Goal: Task Accomplishment & Management: Complete application form

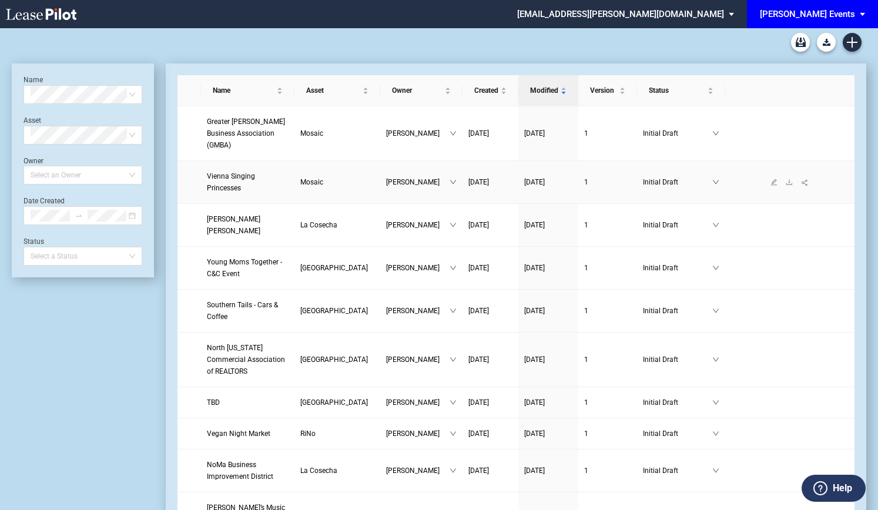
click at [250, 172] on span "Vienna Singing Princesses" at bounding box center [231, 182] width 48 height 20
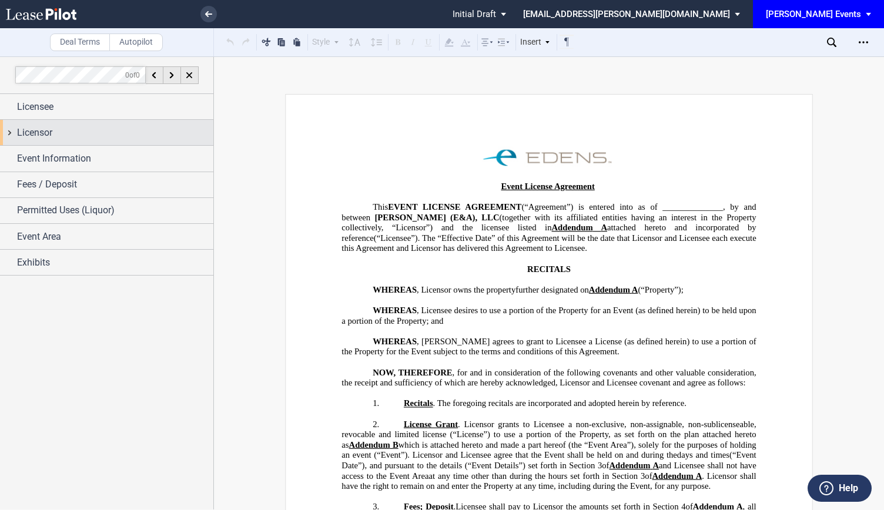
click at [53, 137] on div "Licensor" at bounding box center [115, 133] width 196 height 14
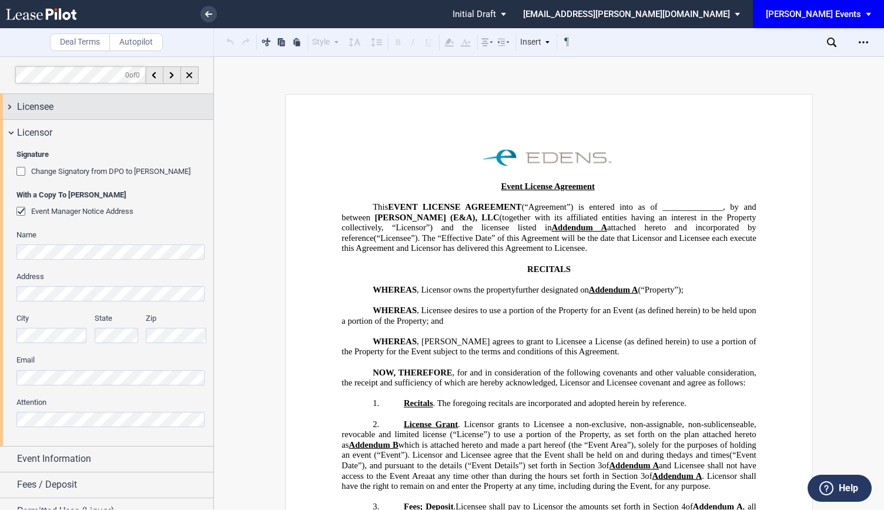
click at [39, 109] on span "Licensee" at bounding box center [35, 107] width 36 height 14
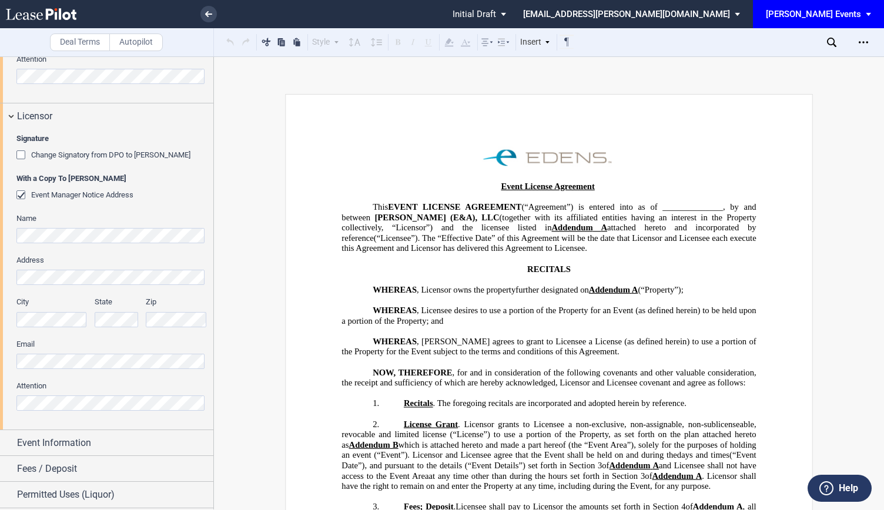
scroll to position [507, 0]
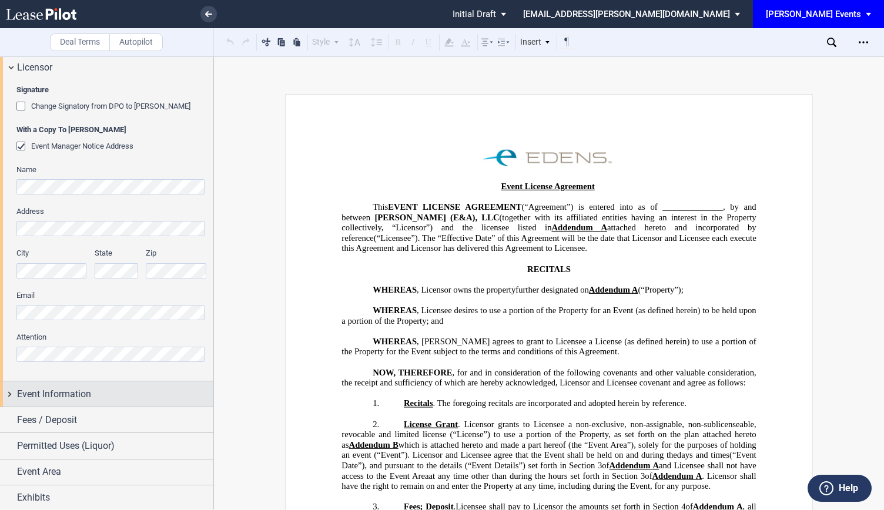
click at [119, 397] on div "Event Information" at bounding box center [115, 394] width 196 height 14
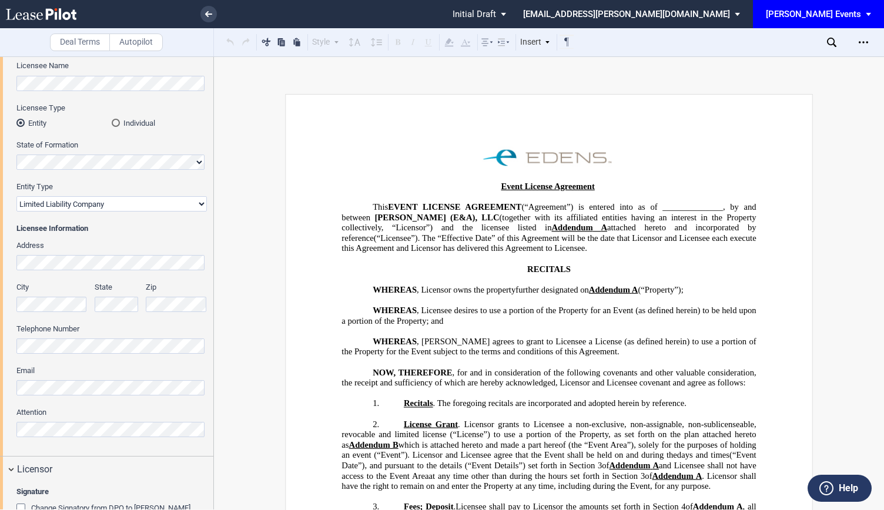
scroll to position [36, 0]
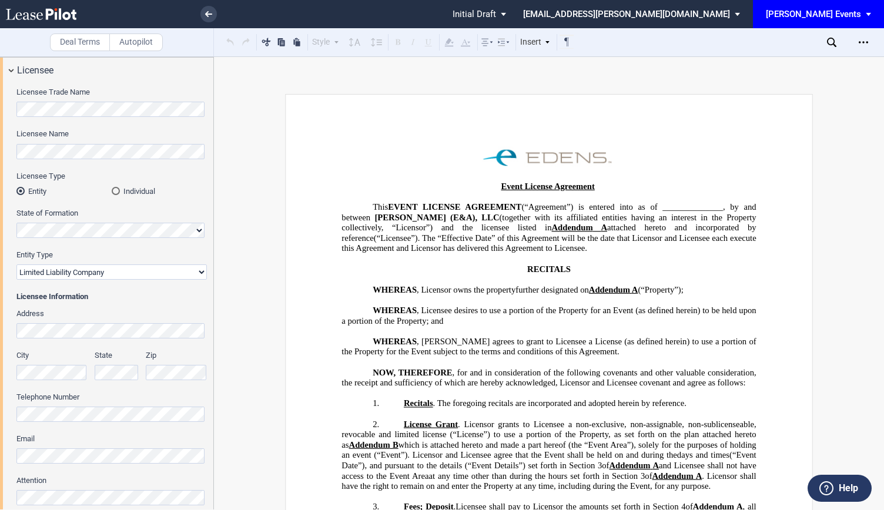
drag, startPoint x: 442, startPoint y: 243, endPoint x: 234, endPoint y: 490, distance: 322.9
click at [442, 243] on span "(“Licensee”). The “Effective Date” of this Agreement will be the date that Lice…" at bounding box center [550, 243] width 417 height 20
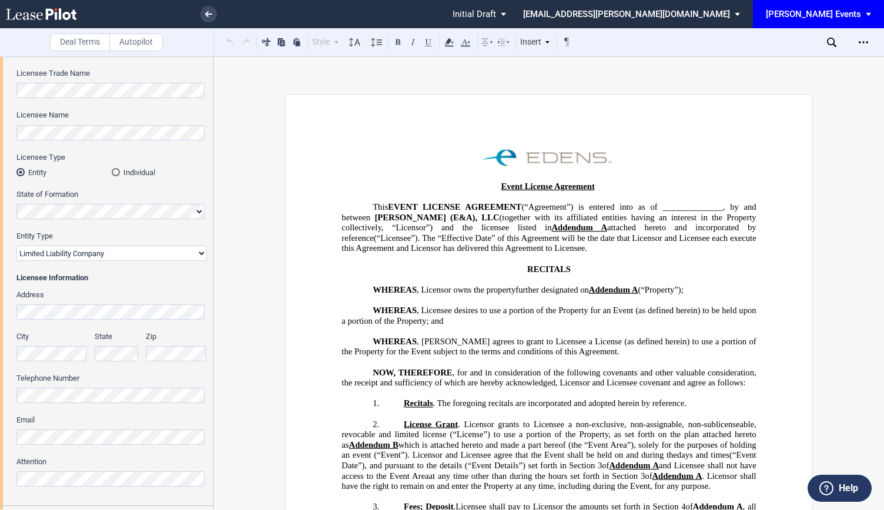
scroll to position [0, 0]
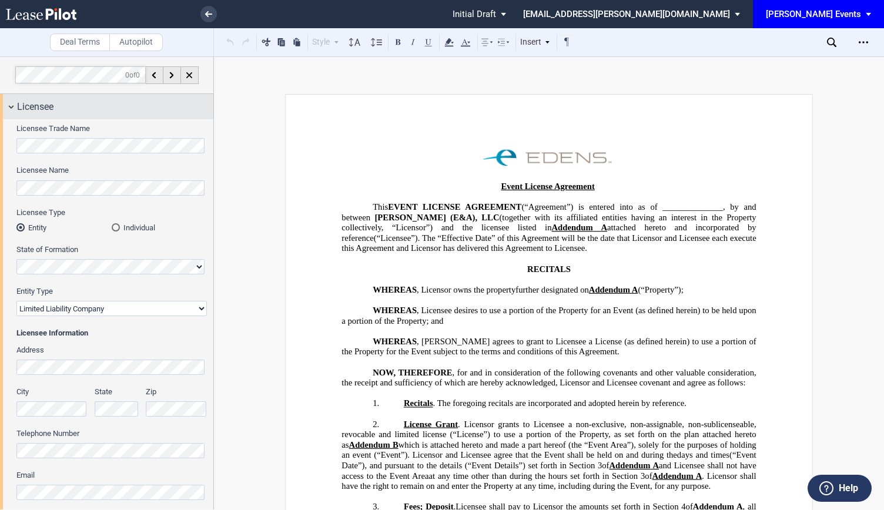
click at [9, 106] on div "Licensee" at bounding box center [106, 106] width 213 height 25
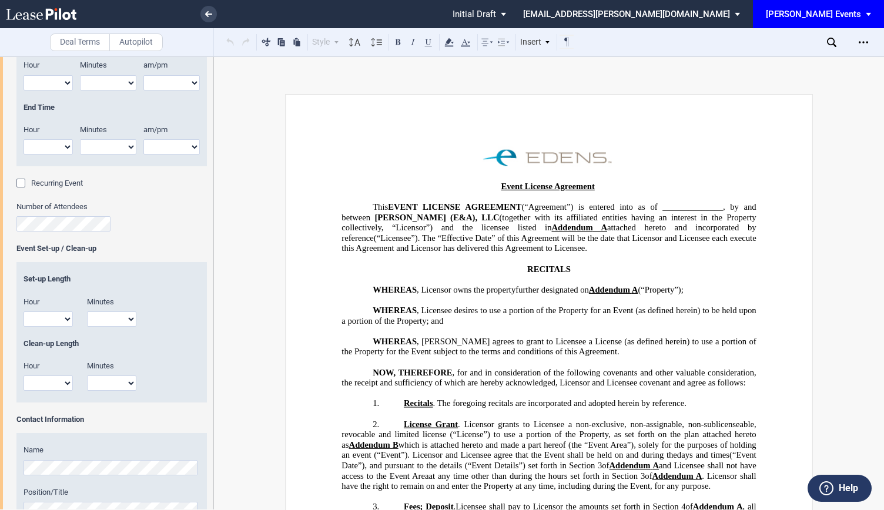
scroll to position [1458, 0]
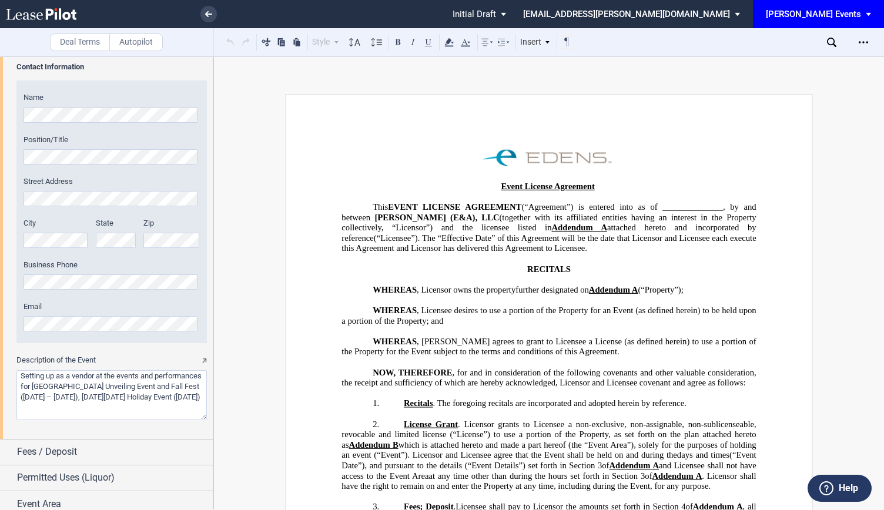
click at [122, 271] on div "Business Phone" at bounding box center [112, 275] width 176 height 30
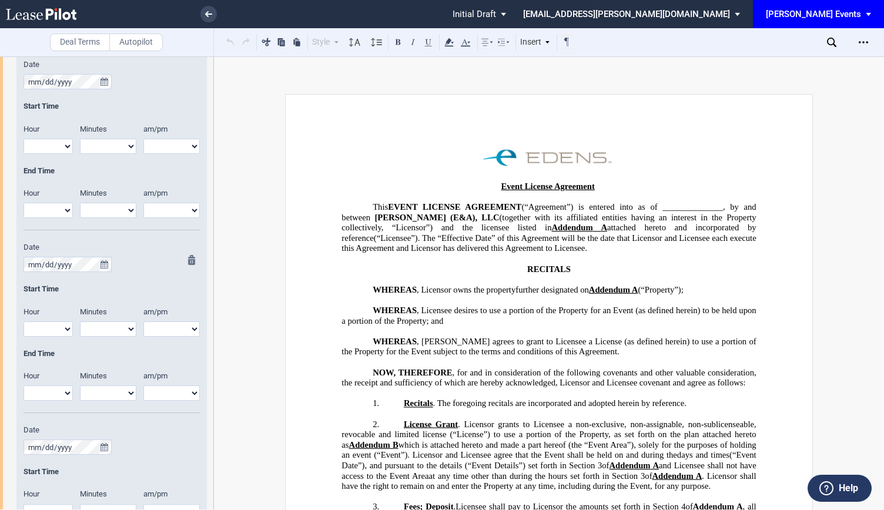
scroll to position [852, 0]
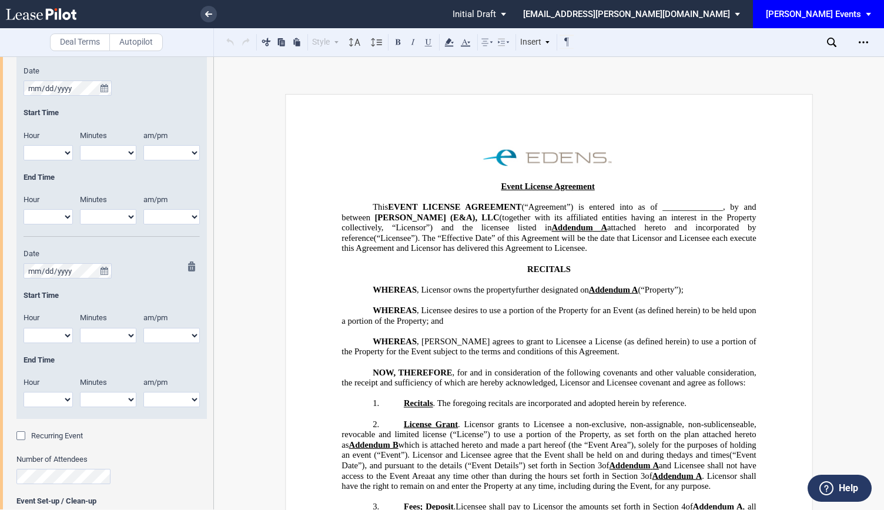
click at [194, 266] on md-icon at bounding box center [195, 269] width 14 height 14
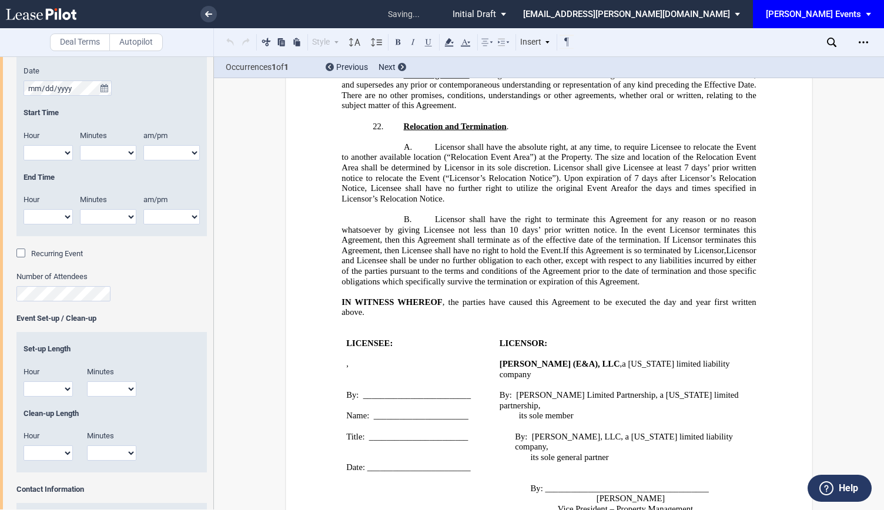
scroll to position [2123, 0]
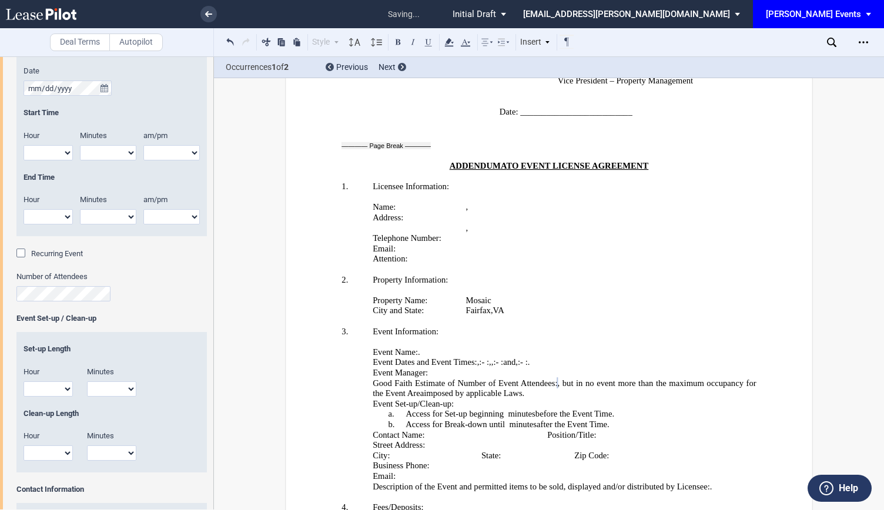
click at [136, 294] on div "Number of Attendees" at bounding box center [111, 287] width 190 height 30
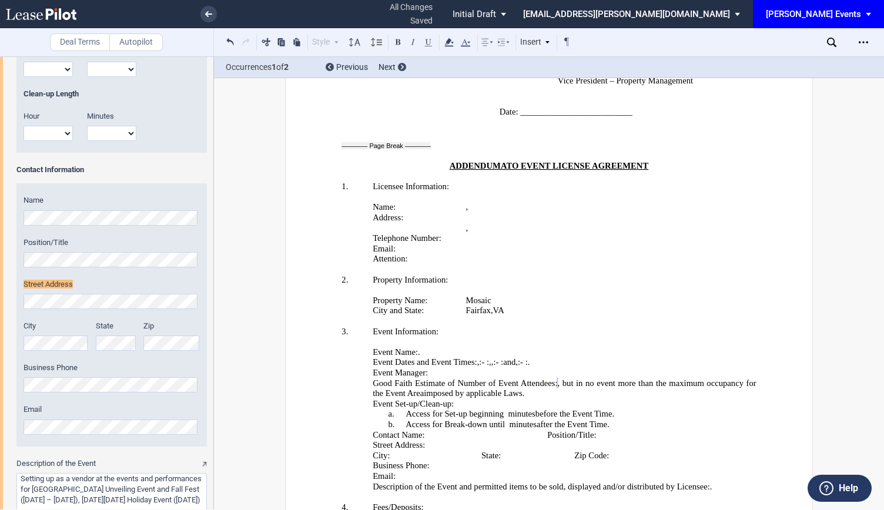
scroll to position [1172, 0]
click at [73, 288] on label "Street Address" at bounding box center [112, 284] width 176 height 11
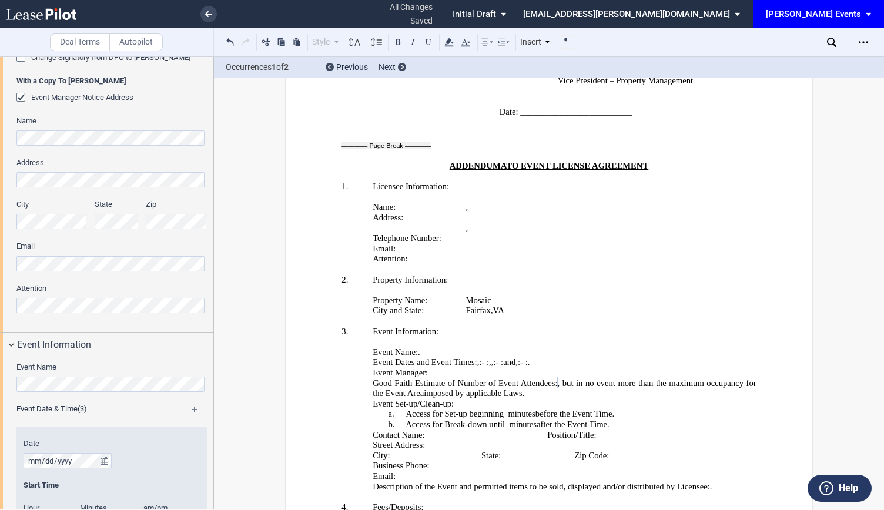
scroll to position [0, 0]
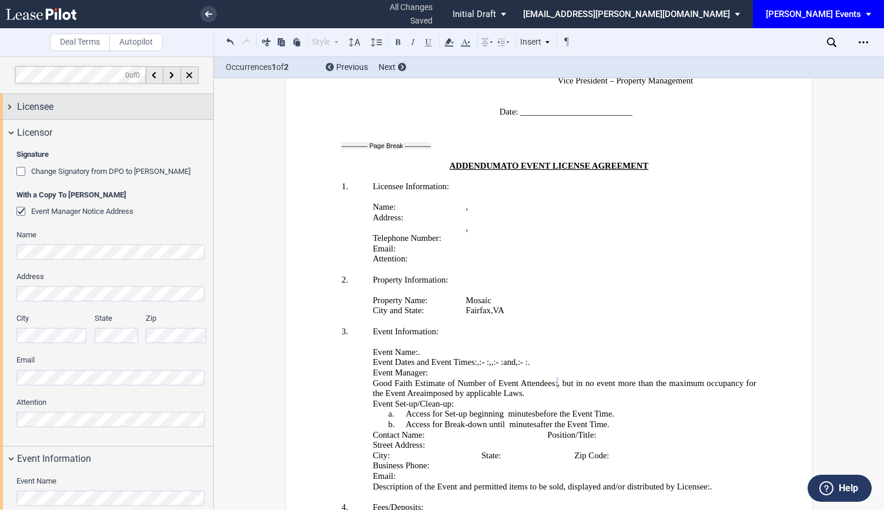
click at [27, 96] on div "Licensee" at bounding box center [106, 106] width 213 height 25
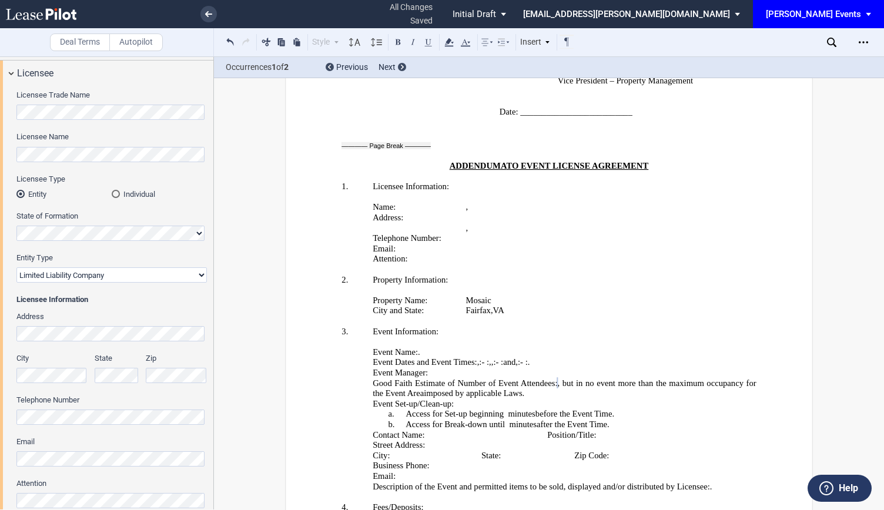
scroll to position [59, 0]
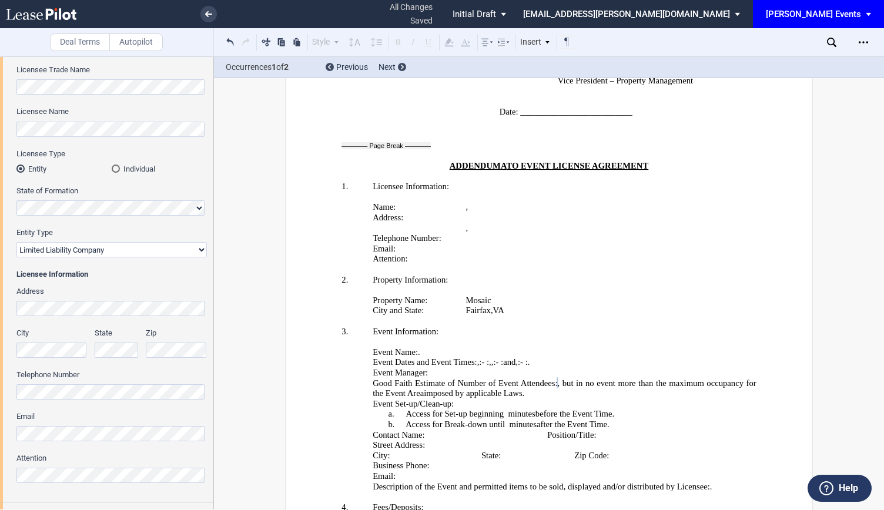
click at [0, 308] on div "Licensee Trade Name Licensee Name Licensee Type Entity Individual State of Form…" at bounding box center [106, 281] width 213 height 441
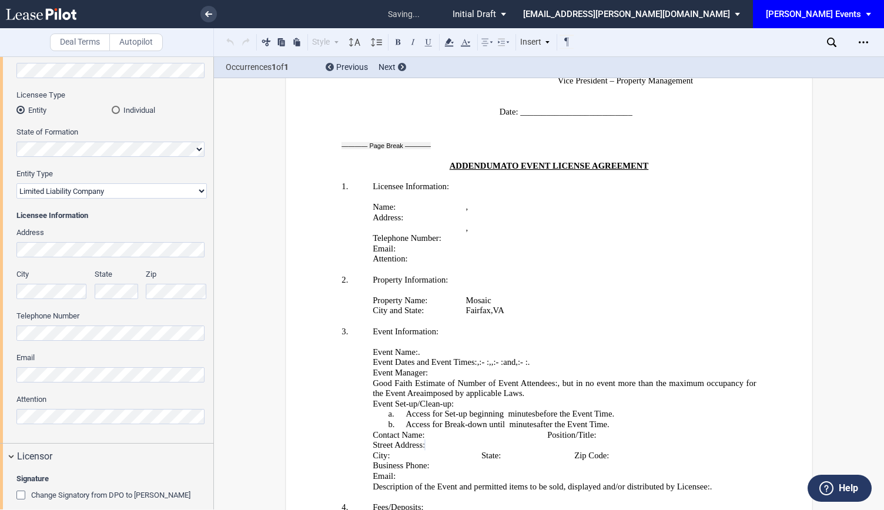
scroll to position [0, 0]
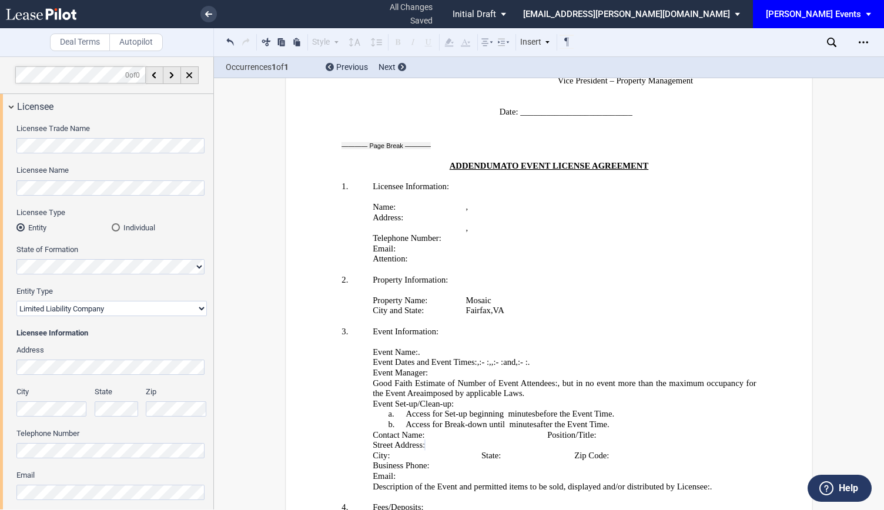
click at [139, 413] on div "City State Zip" at bounding box center [111, 408] width 205 height 42
click at [139, 413] on div "State" at bounding box center [120, 408] width 51 height 42
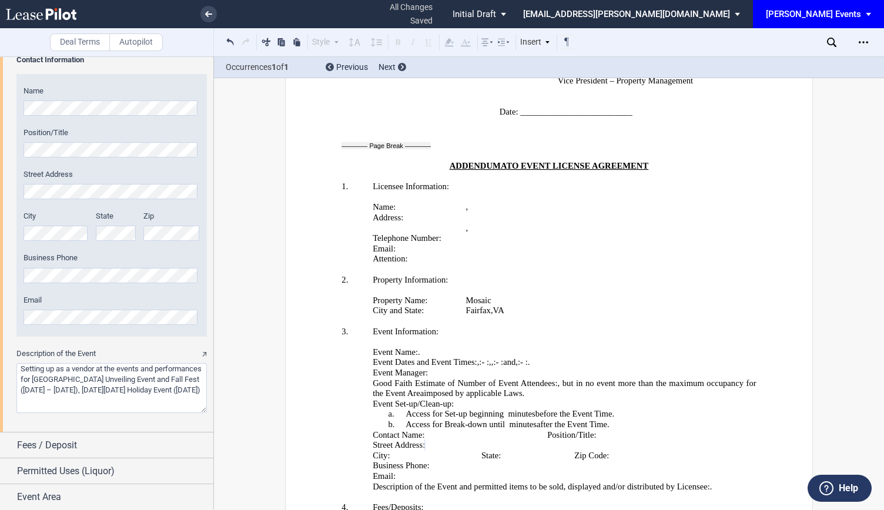
scroll to position [1748, 0]
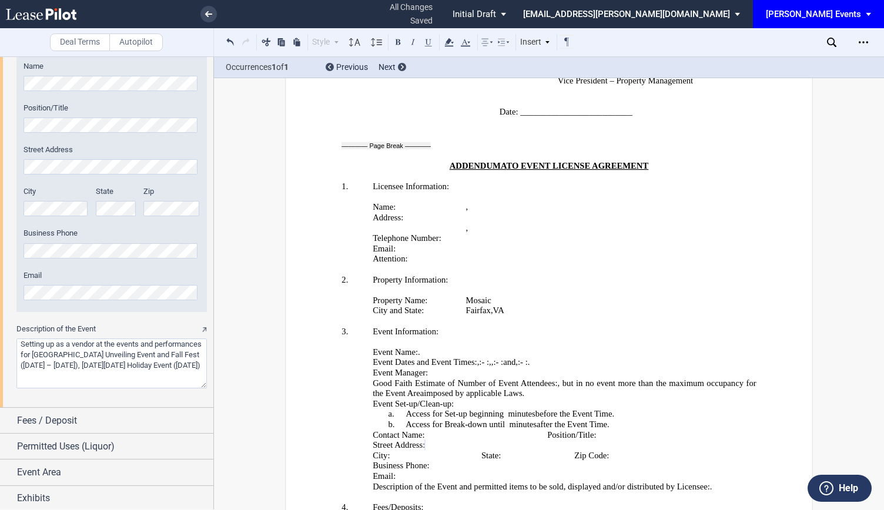
click at [78, 204] on div "City State Zip" at bounding box center [111, 207] width 190 height 42
click at [61, 237] on label "Business Phone" at bounding box center [112, 233] width 176 height 11
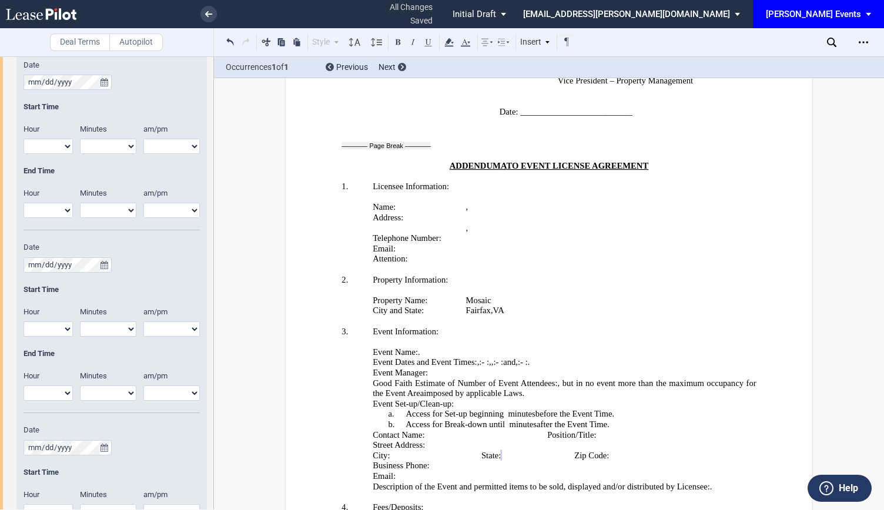
scroll to position [866, 0]
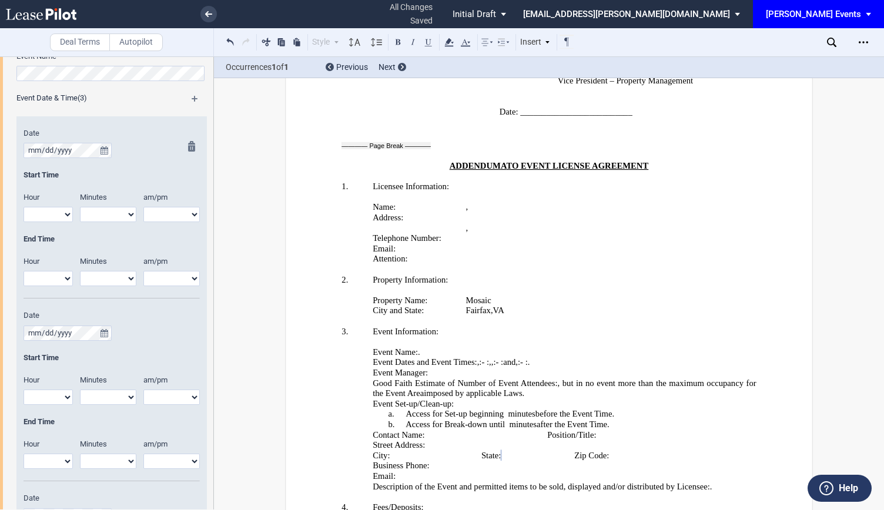
click at [63, 237] on div "End Time" at bounding box center [112, 239] width 176 height 11
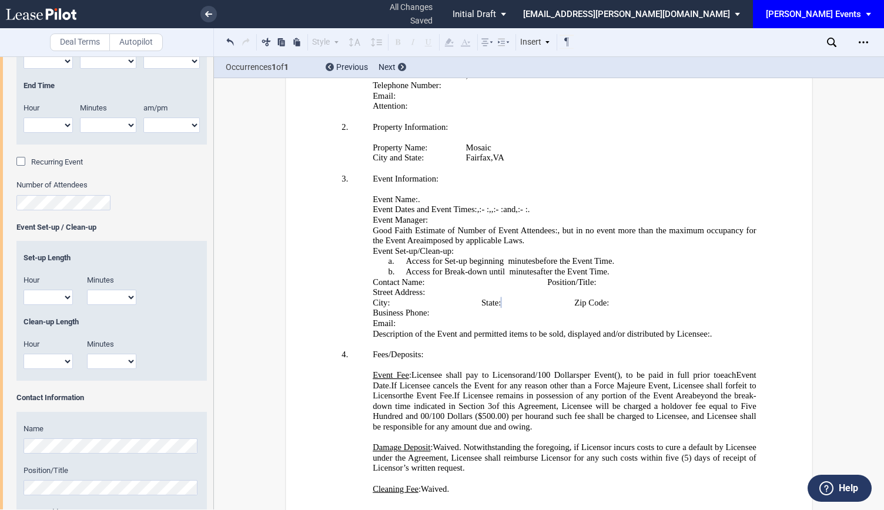
scroll to position [1738, 0]
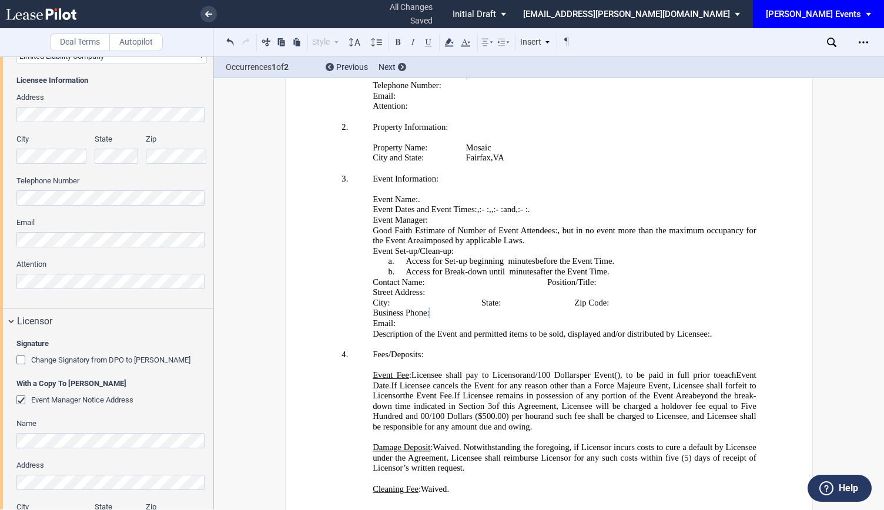
scroll to position [210, 0]
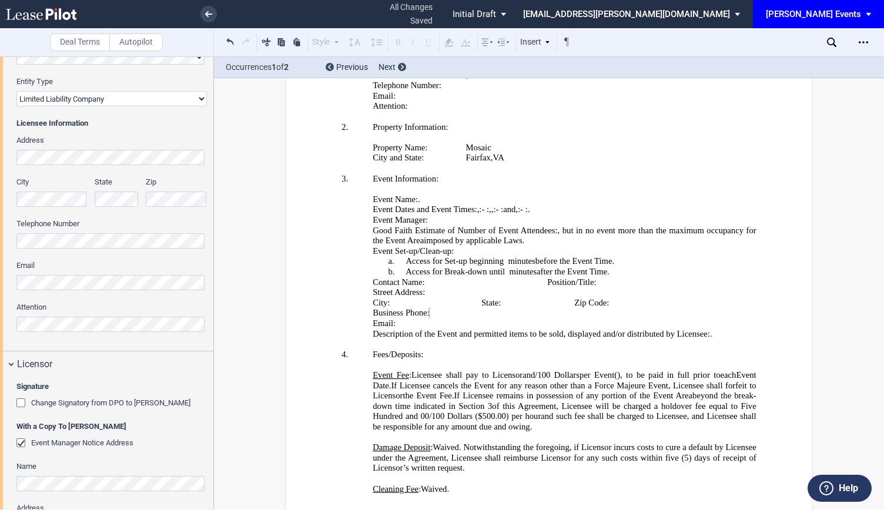
click at [0, 232] on div "Licensee Trade Name Licensee Name Licensee Type Entity Individual State of Form…" at bounding box center [106, 129] width 213 height 441
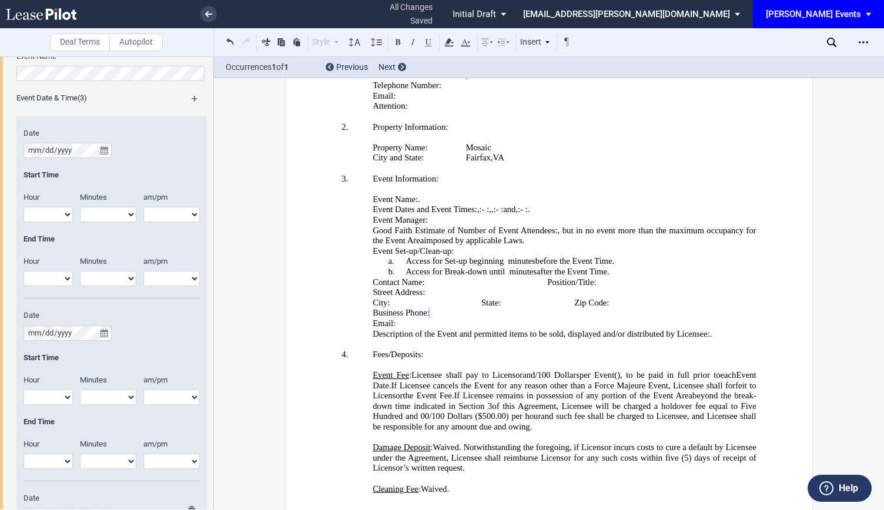
scroll to position [573, 0]
